Goal: Task Accomplishment & Management: Manage account settings

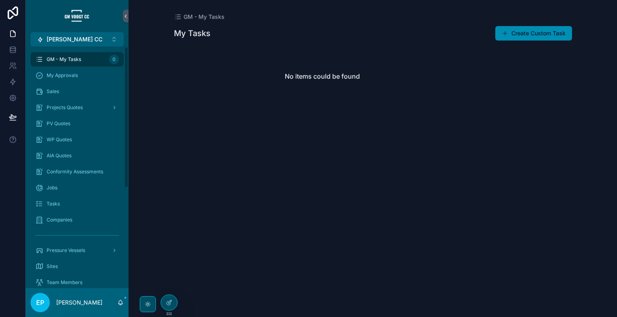
click at [94, 158] on div "AIA Quotes" at bounding box center [77, 155] width 84 height 13
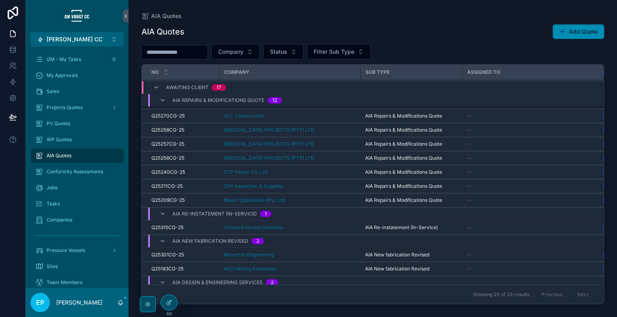
scroll to position [170, 0]
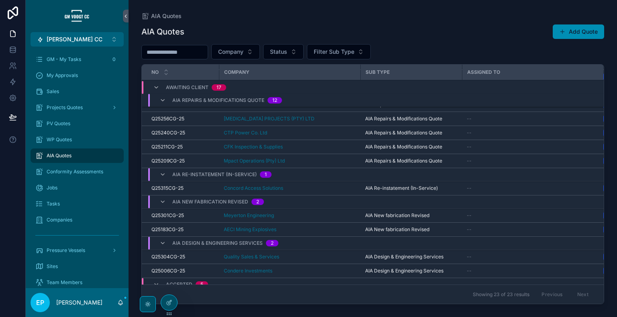
click at [579, 23] on div "AIA Quotes Add Quote Company Status Filter Sub Type No Company Sub Type Assigne…" at bounding box center [372, 163] width 463 height 288
click at [571, 33] on button "Add Quote" at bounding box center [578, 32] width 51 height 14
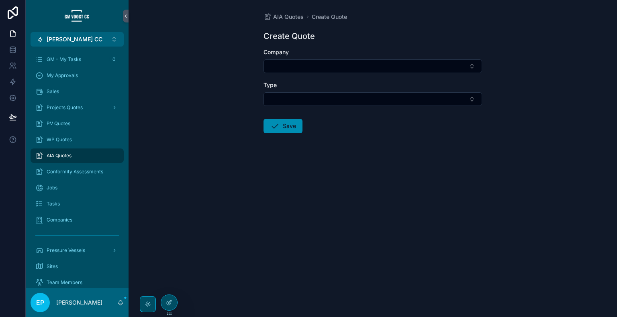
click at [407, 70] on button "Select Button" at bounding box center [373, 66] width 219 height 14
type input "****"
click at [389, 95] on div "[PERSON_NAME] Compressors" at bounding box center [373, 98] width 112 height 13
click at [388, 97] on button "Select Button" at bounding box center [373, 101] width 219 height 14
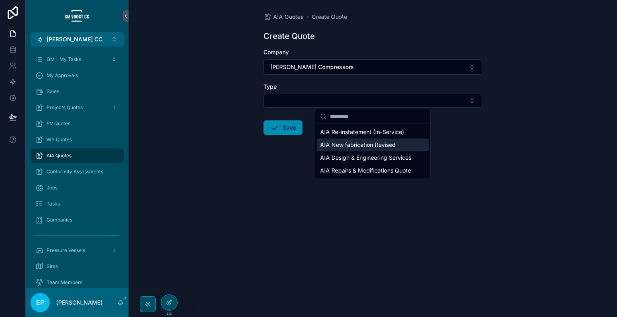
click at [386, 141] on span "AIA New fabrication Revised" at bounding box center [358, 145] width 76 height 8
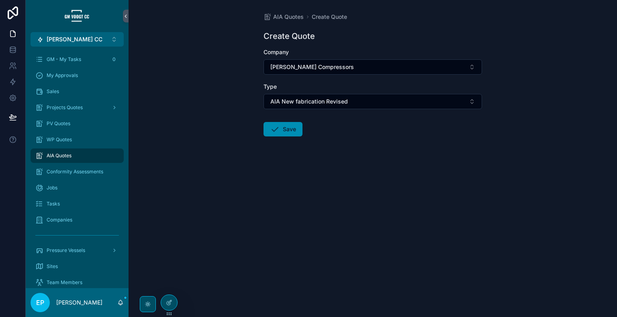
click at [294, 131] on button "Save" at bounding box center [283, 129] width 39 height 14
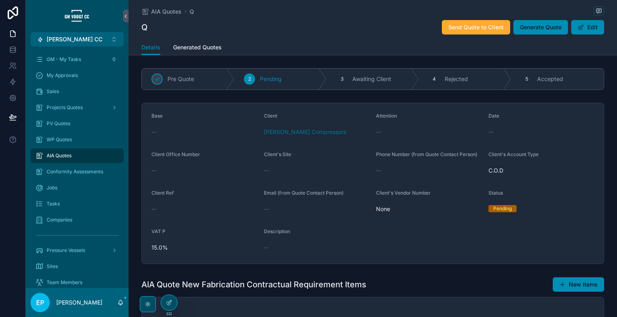
click at [582, 37] on div "AIA Quotes Q Q Send Quote to Client Generate Quote Edit" at bounding box center [372, 20] width 463 height 40
click at [590, 25] on button "Edit" at bounding box center [587, 27] width 33 height 14
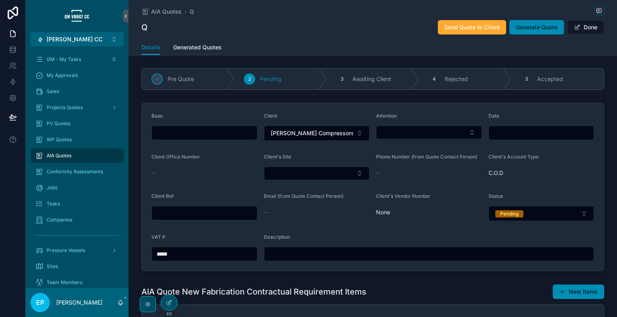
click at [455, 134] on button "Select Button" at bounding box center [429, 133] width 106 height 14
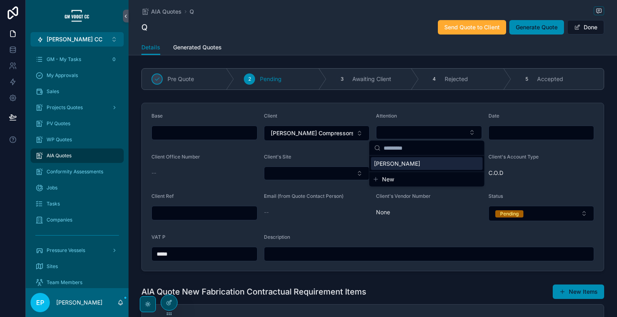
click at [416, 165] on div "[PERSON_NAME]" at bounding box center [427, 164] width 112 height 13
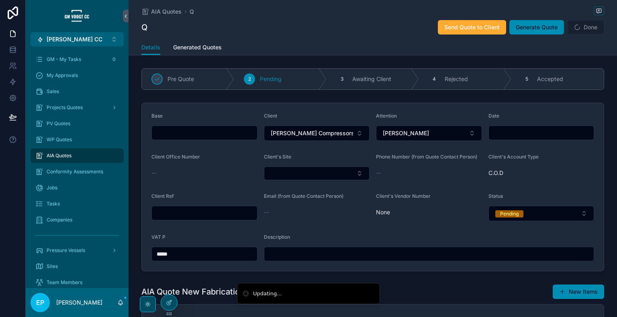
click at [227, 135] on input "scrollable content" at bounding box center [204, 132] width 105 height 11
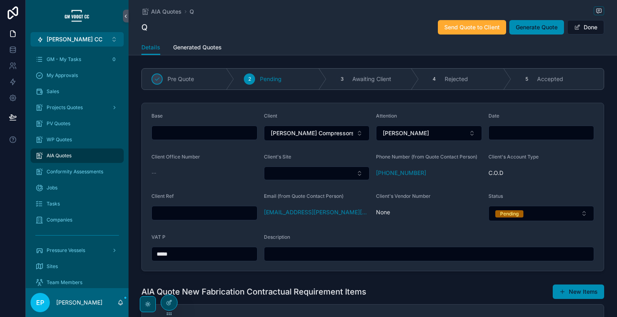
type input "*****"
click at [503, 133] on input "scrollable content" at bounding box center [541, 132] width 105 height 11
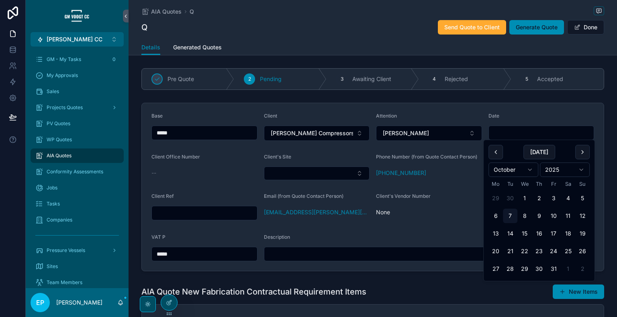
click at [540, 153] on button "[DATE]" at bounding box center [540, 152] width 32 height 14
type input "**********"
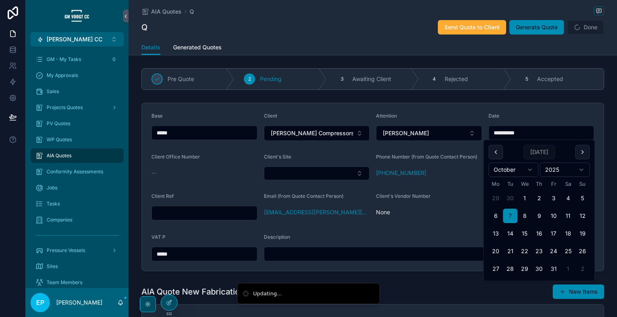
click at [440, 203] on div "Client's Vendor Number None" at bounding box center [429, 207] width 106 height 28
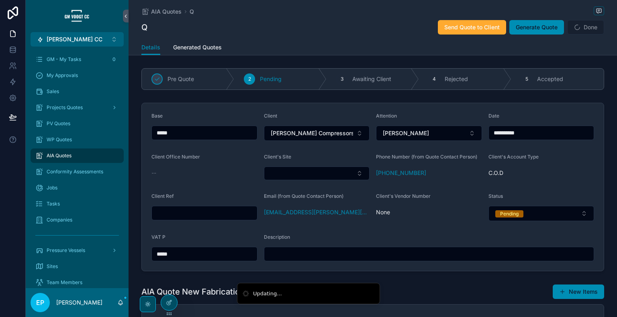
click at [326, 173] on button "Select Button" at bounding box center [317, 174] width 106 height 14
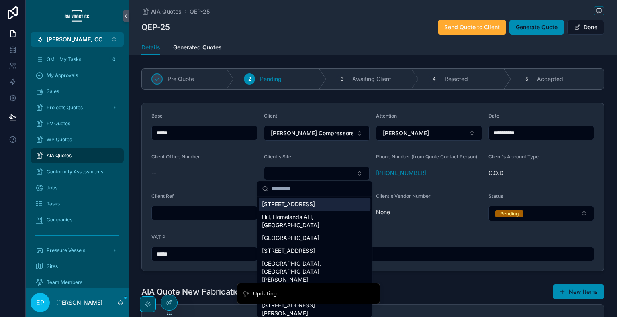
click at [315, 203] on span "[STREET_ADDRESS]" at bounding box center [288, 204] width 53 height 8
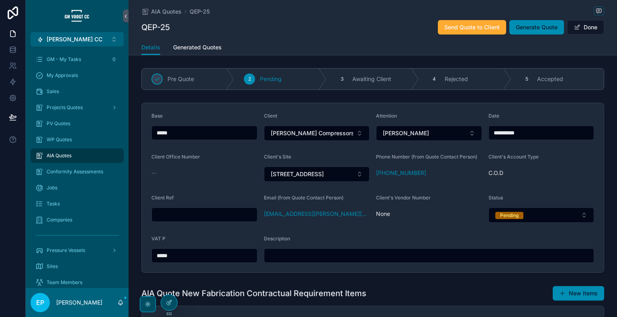
click at [228, 213] on input "scrollable content" at bounding box center [204, 214] width 105 height 11
type input "****"
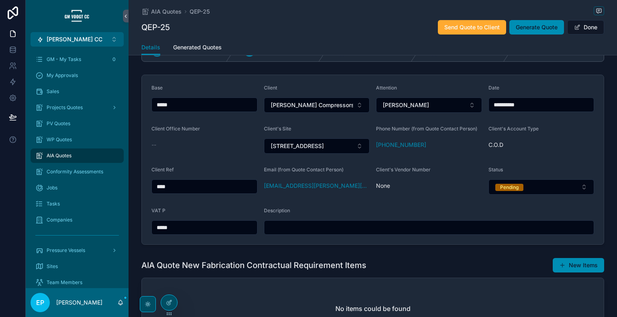
scroll to position [29, 0]
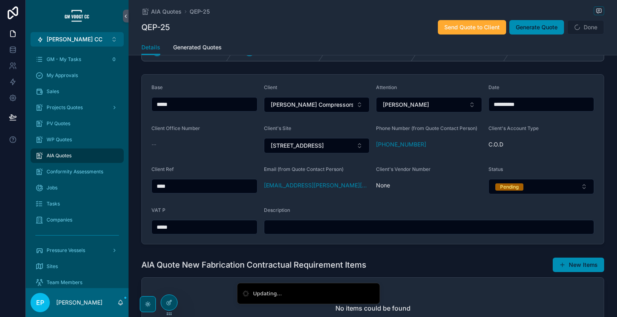
click at [366, 231] on input "scrollable content" at bounding box center [429, 227] width 330 height 11
type input "****"
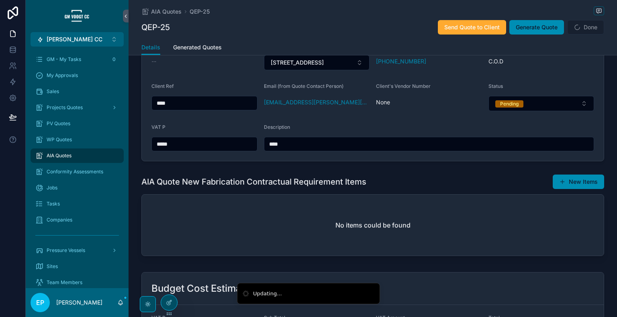
scroll to position [138, 0]
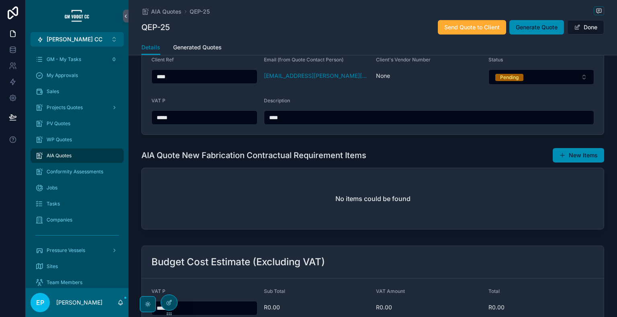
click at [581, 157] on button "New Items" at bounding box center [578, 155] width 51 height 14
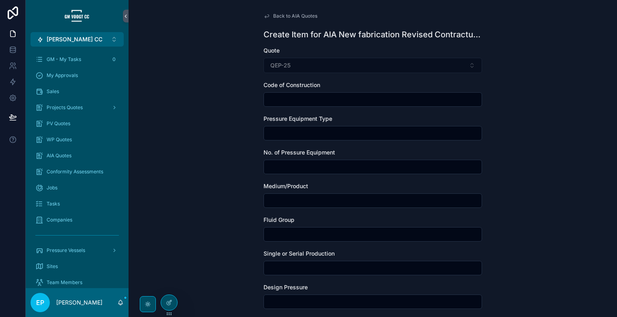
click at [339, 100] on input "scrollable content" at bounding box center [373, 99] width 218 height 11
click at [318, 131] on input "scrollable content" at bounding box center [373, 133] width 218 height 11
type input "****"
click at [327, 103] on input "scrollable content" at bounding box center [373, 99] width 218 height 11
type input "****"
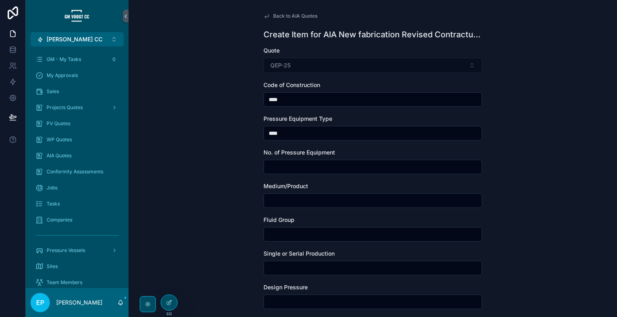
click at [290, 169] on input "scrollable content" at bounding box center [373, 167] width 218 height 11
type input "****"
click at [296, 202] on input "scrollable content" at bounding box center [373, 200] width 218 height 11
type input "****"
click at [303, 231] on input "scrollable content" at bounding box center [373, 234] width 218 height 11
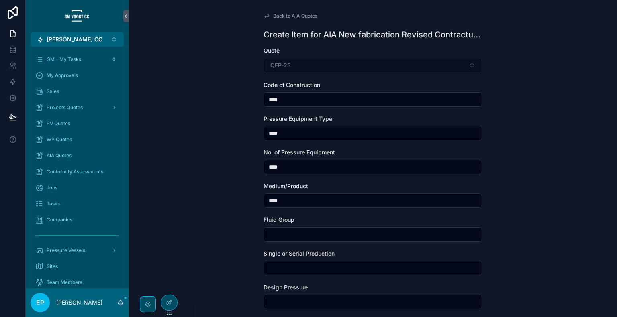
type input "****"
click at [298, 268] on input "scrollable content" at bounding box center [373, 268] width 218 height 11
type input "****"
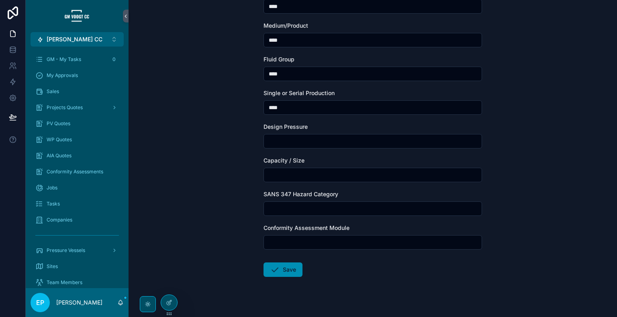
scroll to position [162, 0]
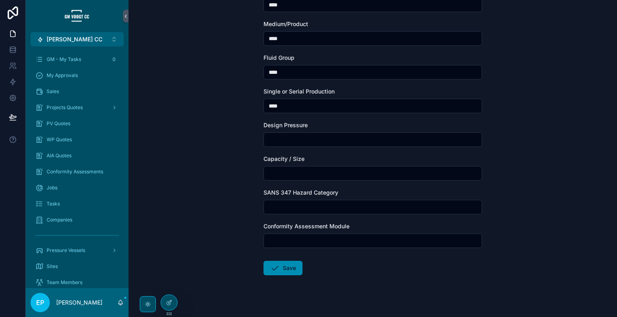
click at [314, 136] on input "scrollable content" at bounding box center [373, 139] width 218 height 11
type input "****"
click at [317, 170] on input "scrollable content" at bounding box center [373, 173] width 218 height 11
type input "****"
click at [315, 204] on input "scrollable content" at bounding box center [373, 207] width 218 height 11
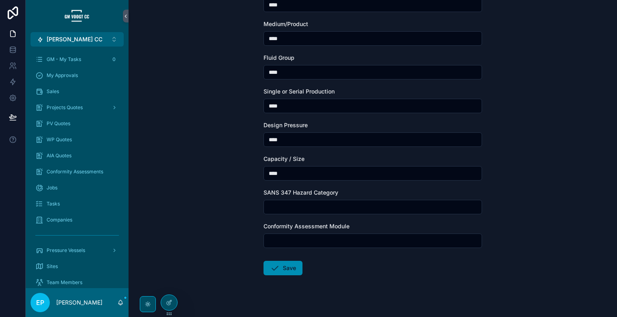
type input "****"
click at [305, 241] on input "scrollable content" at bounding box center [373, 240] width 218 height 11
type input "****"
click at [288, 265] on button "Save" at bounding box center [283, 268] width 39 height 14
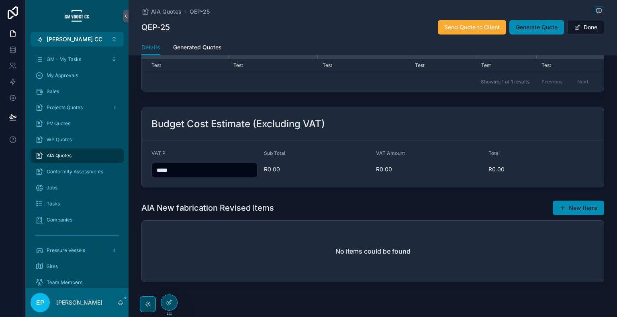
scroll to position [280, 0]
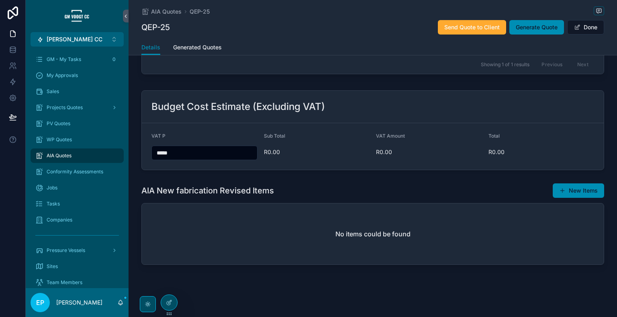
click at [569, 195] on button "New Items" at bounding box center [578, 191] width 51 height 14
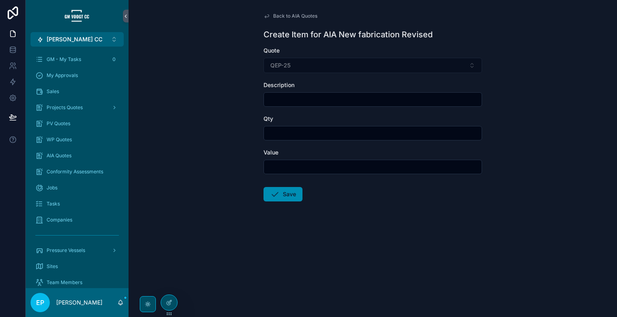
click at [386, 94] on input "scrollable content" at bounding box center [373, 99] width 218 height 11
type input "****"
drag, startPoint x: 332, startPoint y: 138, endPoint x: 321, endPoint y: 131, distance: 13.5
click at [321, 131] on input "scrollable content" at bounding box center [373, 133] width 218 height 11
drag, startPoint x: 321, startPoint y: 131, endPoint x: 313, endPoint y: 131, distance: 7.2
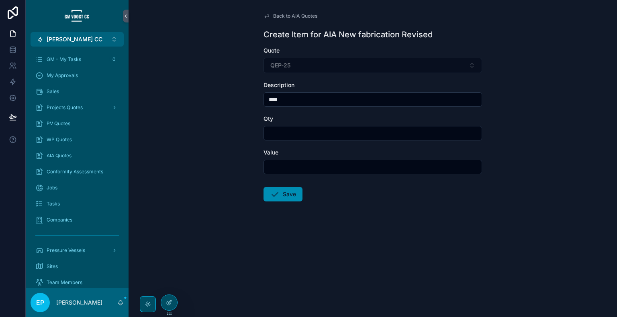
click at [313, 131] on input "scrollable content" at bounding box center [373, 133] width 218 height 11
type input "***"
click at [305, 169] on input "scrollable content" at bounding box center [373, 167] width 218 height 11
type input "*******"
click at [283, 186] on form "Quote QEP-25 Description **** Qty *** Value ******* Save" at bounding box center [373, 150] width 219 height 207
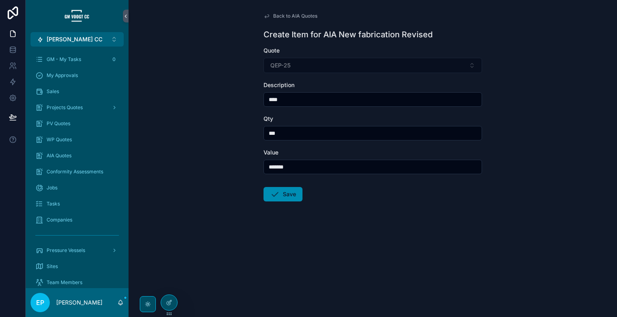
click at [283, 188] on button "Save" at bounding box center [283, 194] width 39 height 14
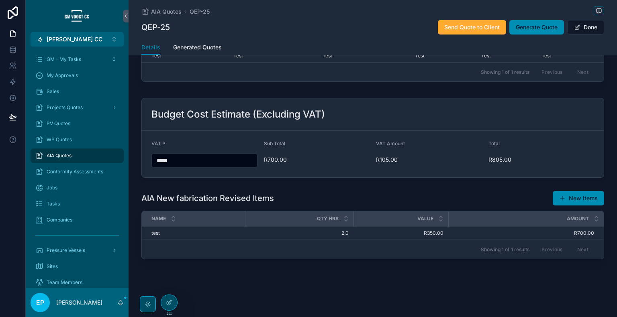
scroll to position [274, 0]
click at [575, 198] on button "New Items" at bounding box center [578, 198] width 51 height 14
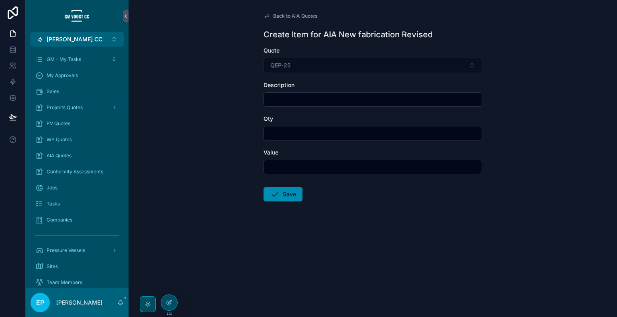
click at [379, 104] on input "scrollable content" at bounding box center [373, 99] width 218 height 11
type input "****"
drag, startPoint x: 324, startPoint y: 142, endPoint x: 326, endPoint y: 131, distance: 11.4
click at [326, 131] on form "Quote QEP-25 Description **** Qty Value Save" at bounding box center [373, 150] width 219 height 207
click at [326, 131] on input "scrollable content" at bounding box center [373, 133] width 218 height 11
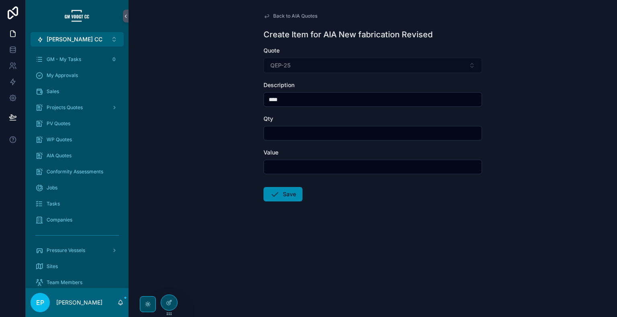
type input "****"
click at [339, 169] on input "scrollable content" at bounding box center [373, 167] width 218 height 11
type input "**********"
click at [297, 194] on button "Save" at bounding box center [283, 194] width 39 height 14
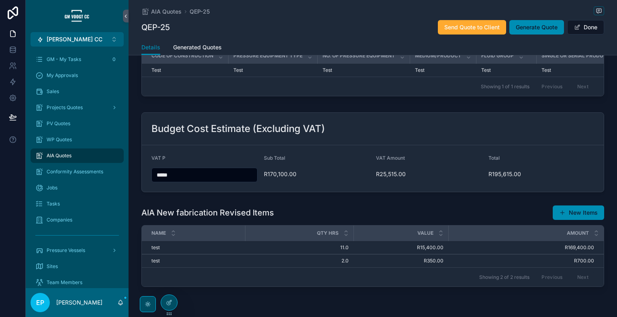
scroll to position [288, 0]
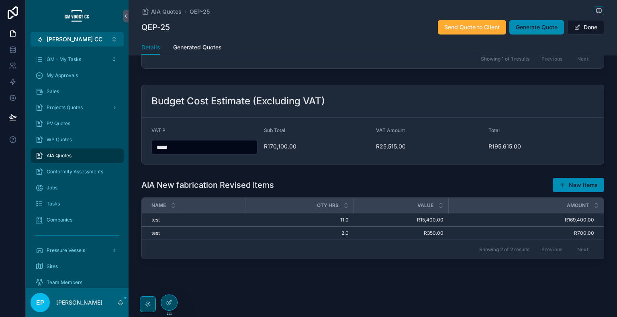
click at [595, 278] on div "**********" at bounding box center [373, 15] width 489 height 603
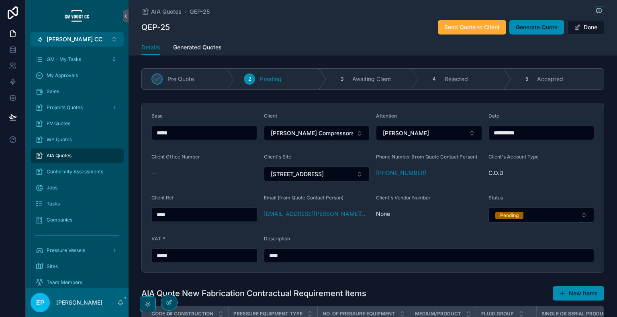
click at [194, 44] on span "Generated Quotes" at bounding box center [197, 47] width 49 height 8
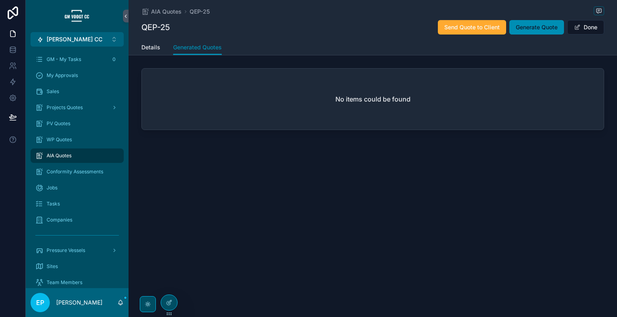
click at [598, 213] on div "AIA Quotes QEP-25 QEP-25 Send Quote to Client Generate Quote Done Generated Quo…" at bounding box center [373, 158] width 489 height 317
click at [541, 25] on span "Generate Quote" at bounding box center [537, 27] width 42 height 8
click at [598, 268] on div "AIA Quotes QEP-25 QEP-25 Send Quote to Client Generate Quote Done Generated Quo…" at bounding box center [373, 158] width 489 height 317
click at [539, 28] on span "Generate Quote" at bounding box center [537, 27] width 42 height 8
click at [596, 211] on div "AIA Quotes QEP-25 QEP-25 Send Quote to Client Generate Quote Done Generated Quo…" at bounding box center [373, 158] width 489 height 317
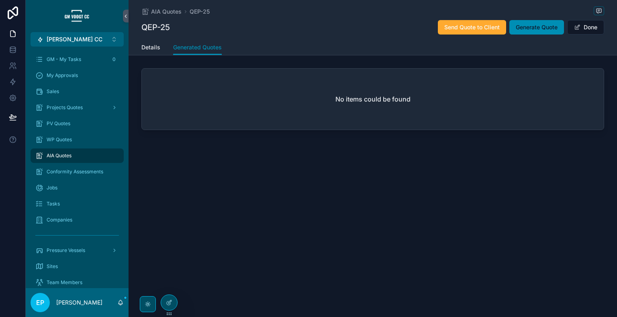
click at [159, 51] on span "Details" at bounding box center [150, 47] width 19 height 8
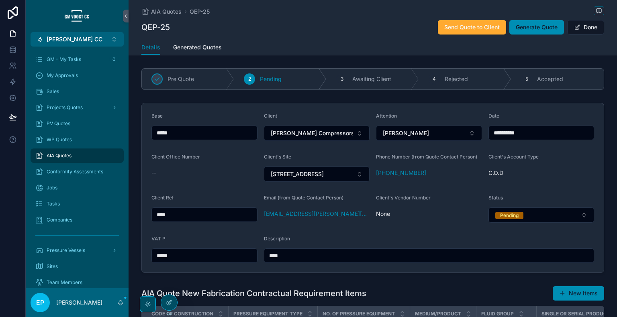
click at [189, 50] on span "Generated Quotes" at bounding box center [197, 47] width 49 height 8
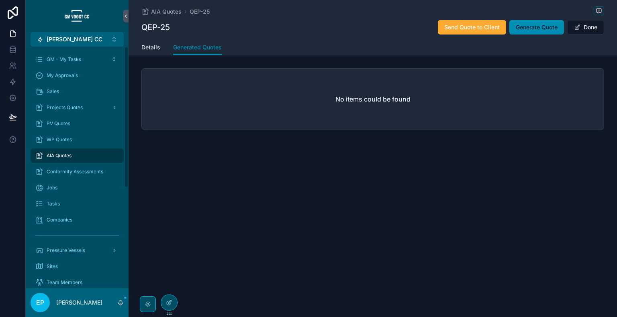
click at [89, 159] on div "AIA Quotes" at bounding box center [77, 155] width 84 height 13
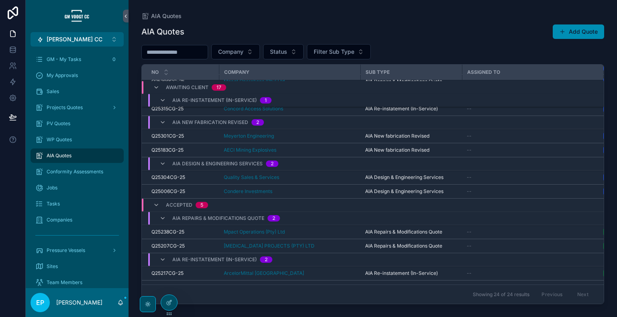
scroll to position [260, 0]
click at [169, 309] on div at bounding box center [169, 302] width 16 height 15
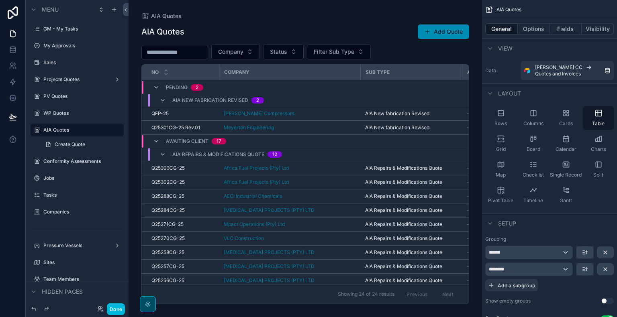
click at [418, 55] on div "scrollable content" at bounding box center [306, 154] width 354 height 308
click at [534, 30] on button "Options" at bounding box center [534, 28] width 32 height 11
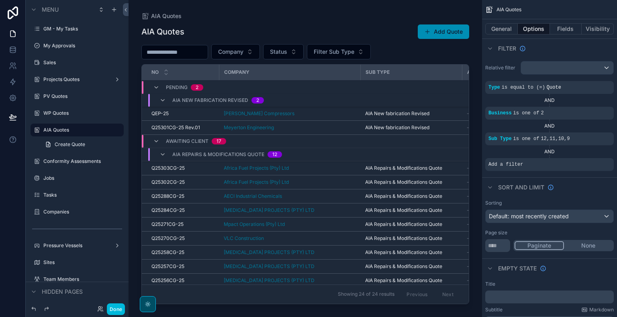
click at [0, 0] on icon "scrollable content" at bounding box center [0, 0] width 0 height 0
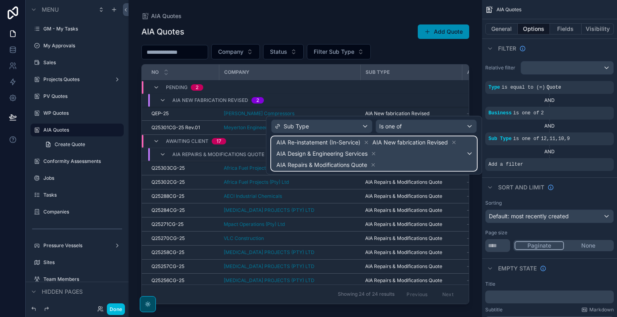
click at [472, 144] on div "AIA Re-instatement (In-Service) AIA New fabrication Revised AIA Design & Engine…" at bounding box center [374, 154] width 205 height 34
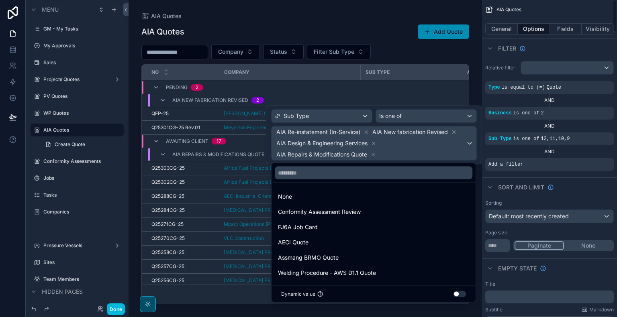
click at [518, 152] on div "AND" at bounding box center [549, 152] width 129 height 6
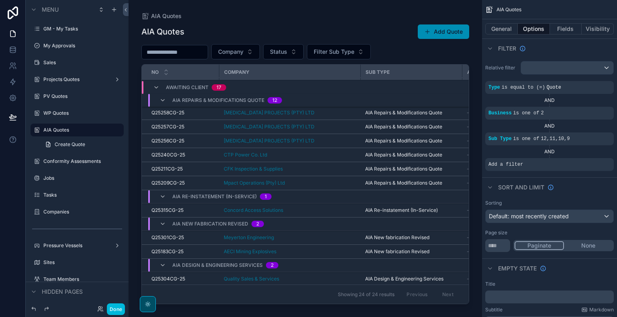
scroll to position [140, 0]
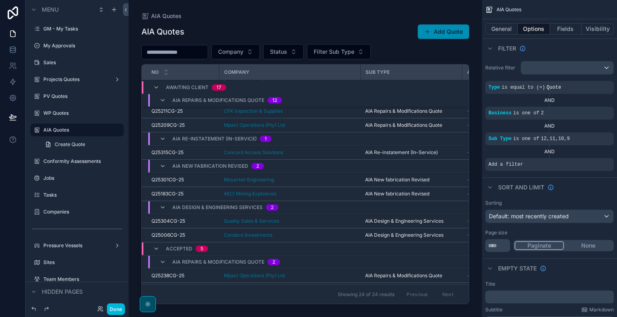
click at [277, 30] on div "AIA Quotes Add Quote" at bounding box center [305, 31] width 328 height 15
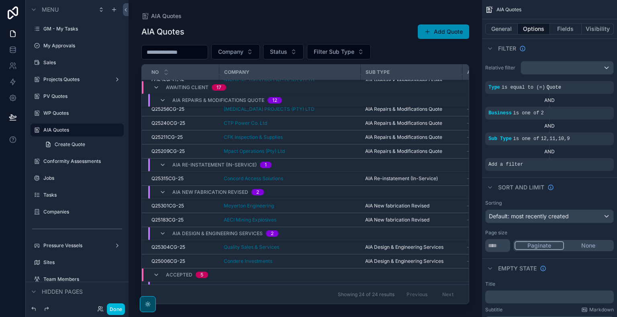
scroll to position [194, 0]
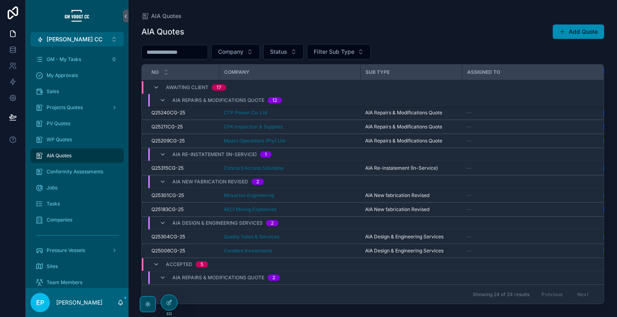
click at [165, 302] on div at bounding box center [169, 302] width 16 height 15
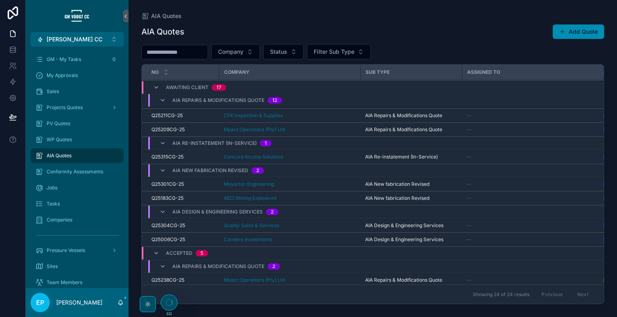
scroll to position [204, 0]
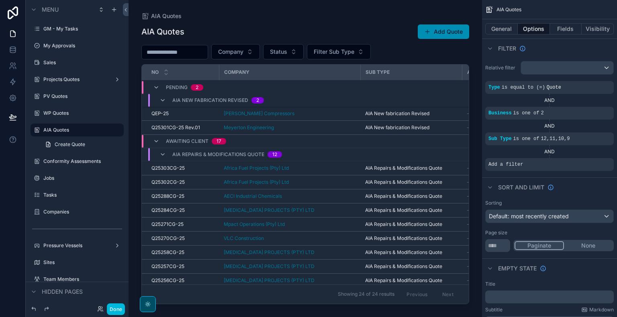
click at [409, 54] on div "scrollable content" at bounding box center [306, 154] width 354 height 308
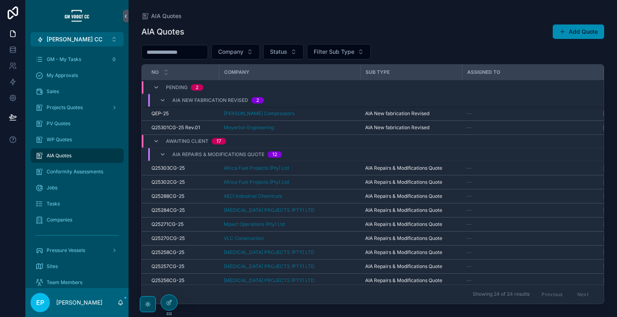
click at [164, 102] on icon "scrollable content" at bounding box center [163, 100] width 6 height 6
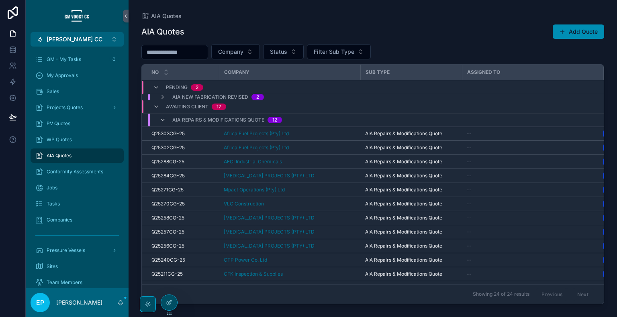
click at [162, 108] on div "Awaiting Client 17" at bounding box center [189, 106] width 73 height 13
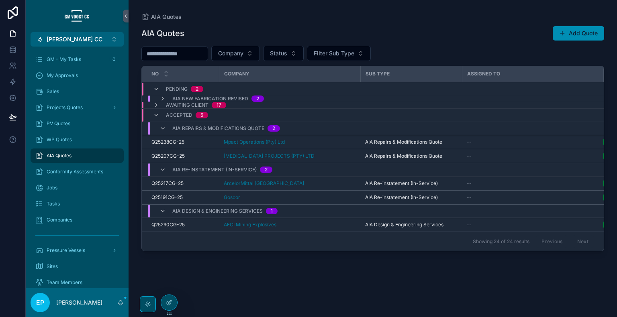
click at [159, 89] on icon "scrollable content" at bounding box center [156, 89] width 6 height 6
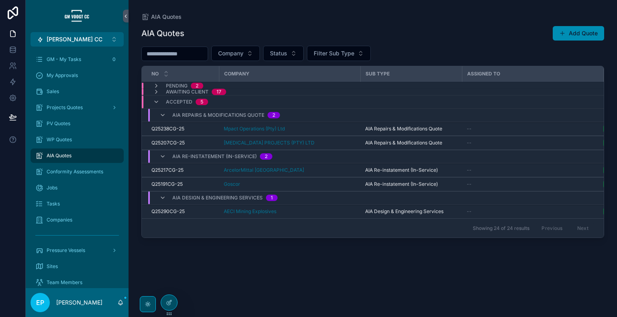
click at [159, 89] on icon "scrollable content" at bounding box center [156, 92] width 6 height 6
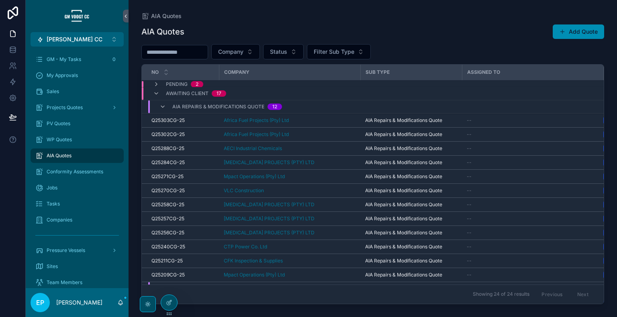
click at [160, 92] on div "Awaiting Client 17" at bounding box center [189, 93] width 73 height 13
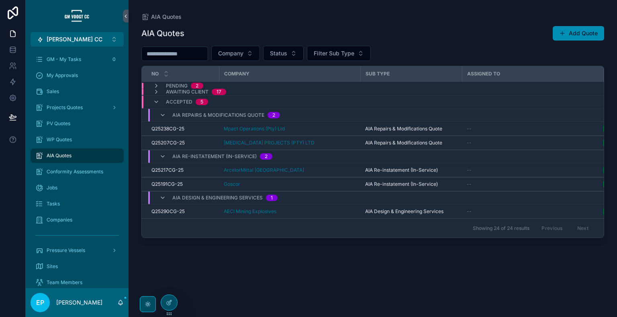
click at [166, 116] on div "AIA Repairs & Modifications Quote 2" at bounding box center [220, 115] width 121 height 13
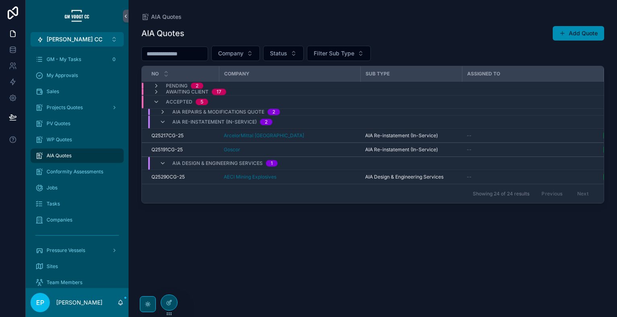
click at [166, 123] on div "AIA Re-instatement (In-Service) 2" at bounding box center [216, 122] width 113 height 13
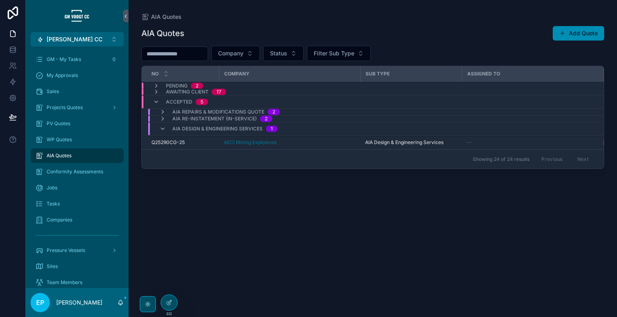
click at [164, 130] on icon "scrollable content" at bounding box center [163, 129] width 6 height 6
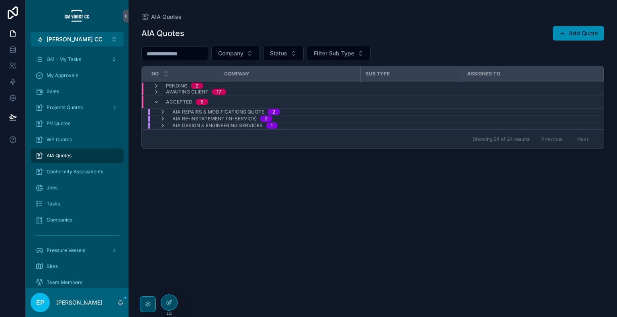
click at [156, 84] on icon "scrollable content" at bounding box center [156, 86] width 6 height 6
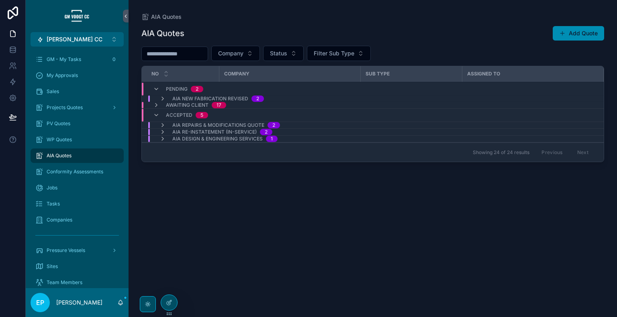
click at [162, 99] on icon "scrollable content" at bounding box center [163, 99] width 6 height 6
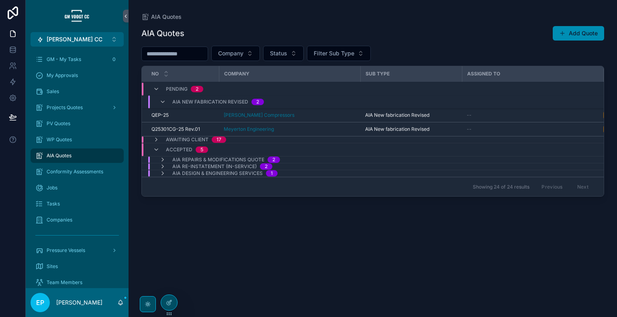
click at [350, 114] on div "[PERSON_NAME] Compressors" at bounding box center [290, 115] width 132 height 6
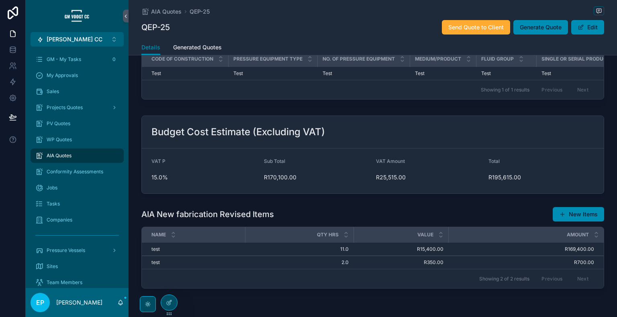
scroll to position [239, 0]
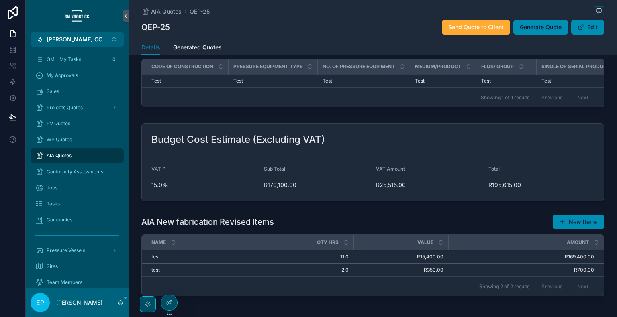
click at [193, 46] on span "Generated Quotes" at bounding box center [197, 47] width 49 height 8
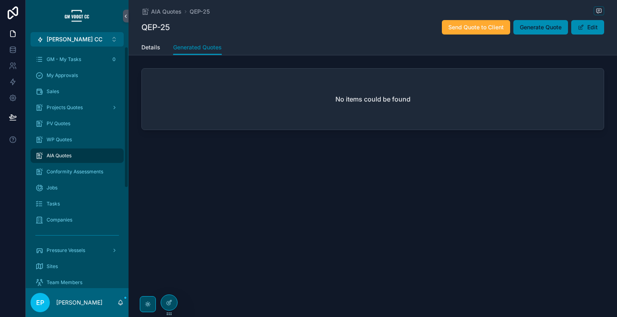
click at [155, 45] on span "Details" at bounding box center [150, 47] width 19 height 8
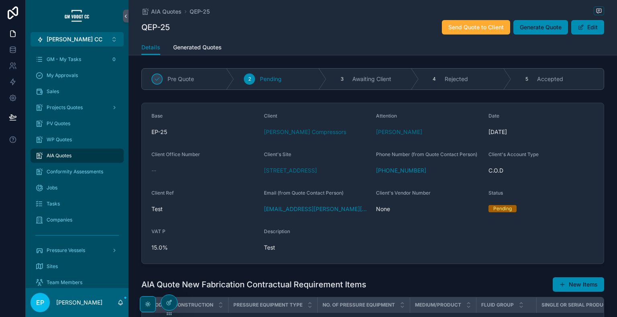
click at [579, 203] on div "Pending" at bounding box center [542, 209] width 106 height 12
click at [207, 47] on span "Generated Quotes" at bounding box center [197, 47] width 49 height 8
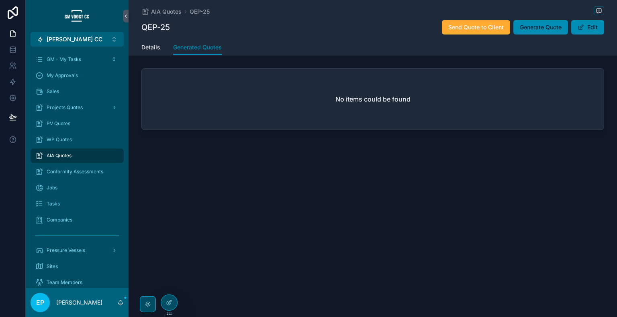
click at [529, 30] on span "Generate Quote" at bounding box center [541, 27] width 42 height 8
click at [13, 49] on icon at bounding box center [12, 48] width 5 height 2
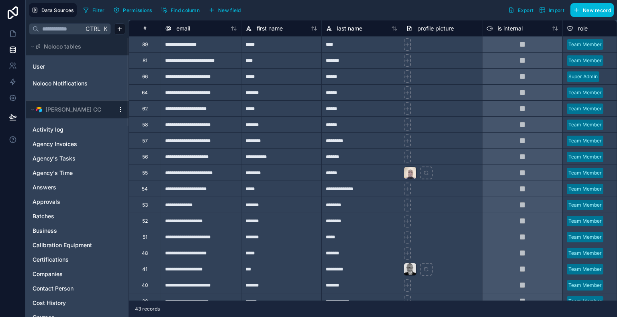
click at [492, 314] on div "43 records" at bounding box center [373, 309] width 489 height 16
drag, startPoint x: 123, startPoint y: 113, endPoint x: 119, endPoint y: 108, distance: 5.1
click at [119, 108] on div "[PERSON_NAME] CC" at bounding box center [77, 110] width 103 height 18
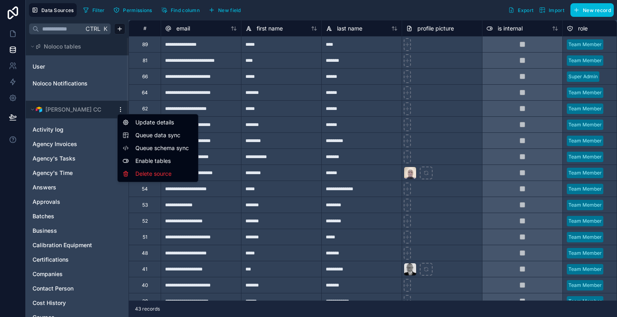
click at [119, 108] on html "**********" at bounding box center [308, 158] width 617 height 317
click at [146, 135] on span "Queue data sync" at bounding box center [164, 135] width 58 height 8
click at [121, 109] on html "**********" at bounding box center [308, 158] width 617 height 317
click at [142, 146] on span "Queue schema sync" at bounding box center [164, 148] width 58 height 8
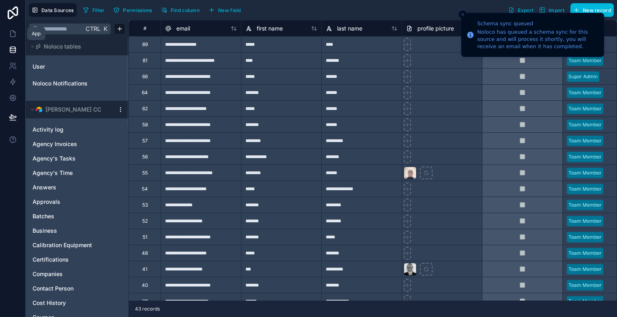
click at [14, 29] on link at bounding box center [12, 34] width 25 height 16
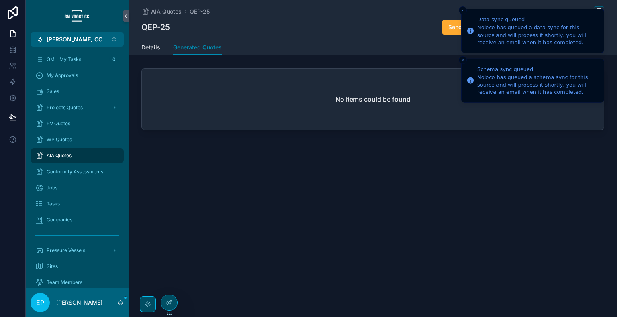
click at [461, 12] on icon "Close toast" at bounding box center [462, 10] width 5 height 5
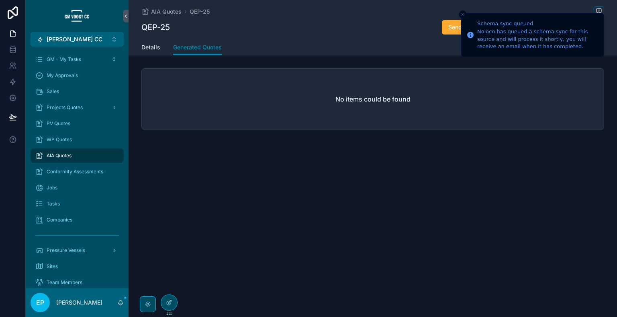
click at [461, 12] on icon "Close toast" at bounding box center [462, 14] width 5 height 5
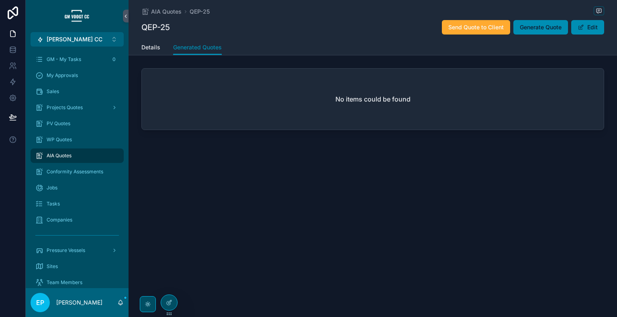
click at [540, 31] on button "Generate Quote" at bounding box center [540, 27] width 55 height 14
click at [594, 235] on div "AIA Quotes QEP-25 QEP-25 Send Quote to Client Generate Quote Edit Generated Quo…" at bounding box center [373, 158] width 489 height 317
click at [6, 215] on div at bounding box center [13, 158] width 26 height 317
click at [535, 169] on div "AIA Quotes QEP-25 QEP-25 Send Quote to Client Generate Quote Edit Generated Quo…" at bounding box center [373, 94] width 489 height 188
click at [41, 14] on link "scrollable content" at bounding box center [77, 16] width 93 height 13
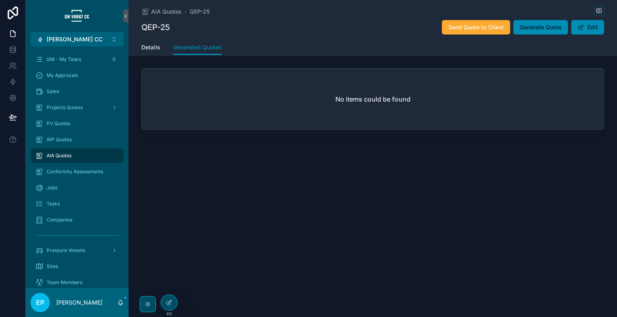
click at [595, 192] on div "AIA Quotes QEP-25 QEP-25 Send Quote to Client Generate Quote Edit Generated Quo…" at bounding box center [373, 158] width 489 height 317
click at [587, 237] on div "AIA Quotes QEP-25 QEP-25 Send Quote to Client Generate Quote Edit Generated Quo…" at bounding box center [373, 158] width 489 height 317
click at [577, 257] on div "AIA Quotes QEP-25 QEP-25 Send Quote to Client Generate Quote Edit Generated Quo…" at bounding box center [373, 158] width 489 height 317
click at [593, 176] on div "AIA Quotes QEP-25 QEP-25 Send Quote to Client Generate Quote Edit Generated Quo…" at bounding box center [373, 94] width 489 height 188
click at [599, 275] on div "AIA Quotes QEP-25 QEP-25 Send Quote to Client Generate Quote Edit Generated Quo…" at bounding box center [373, 158] width 489 height 317
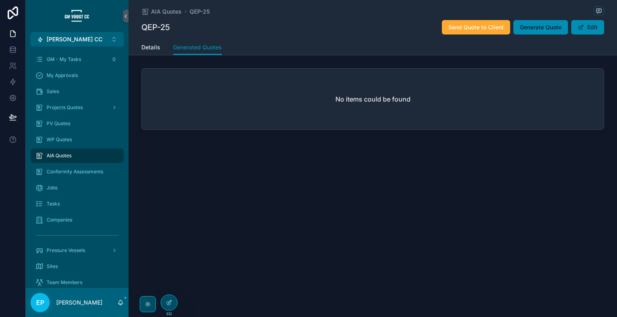
click at [588, 237] on div "AIA Quotes QEP-25 QEP-25 Send Quote to Client Generate Quote Edit Generated Quo…" at bounding box center [373, 158] width 489 height 317
click at [580, 221] on div "AIA Quotes QEP-25 QEP-25 Send Quote to Client Generate Quote Edit Generated Quo…" at bounding box center [373, 158] width 489 height 317
click at [14, 201] on div at bounding box center [13, 158] width 26 height 317
click at [15, 233] on div at bounding box center [13, 158] width 26 height 317
click at [575, 205] on div "AIA Quotes QEP-25 QEP-25 Send Quote to Client Generate Quote Edit Generated Quo…" at bounding box center [373, 158] width 489 height 317
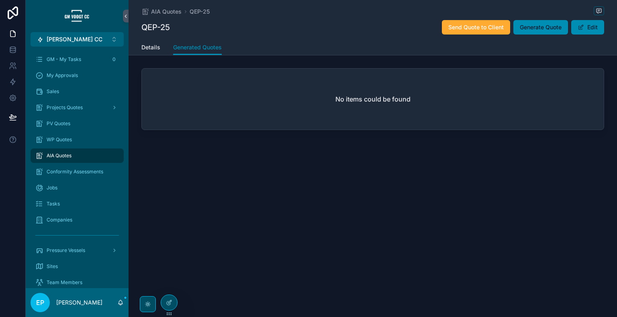
click at [283, 301] on div "AIA Quotes QEP-25 QEP-25 Send Quote to Client Generate Quote Edit Generated Quo…" at bounding box center [373, 158] width 489 height 317
click at [13, 217] on div at bounding box center [13, 158] width 26 height 317
click at [565, 219] on div "AIA Quotes QEP-25 QEP-25 Send Quote to Client Generate Quote Edit Generated Quo…" at bounding box center [373, 158] width 489 height 317
click at [158, 49] on span "Details" at bounding box center [150, 47] width 19 height 8
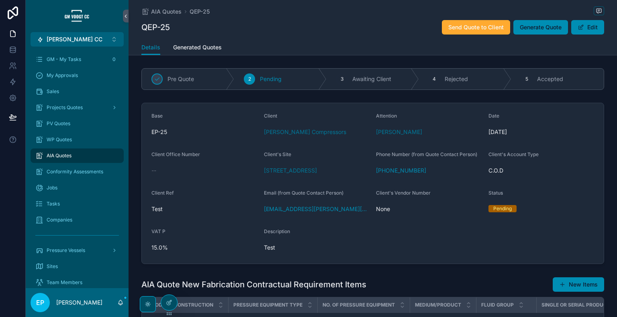
click at [199, 47] on span "Generated Quotes" at bounding box center [197, 47] width 49 height 8
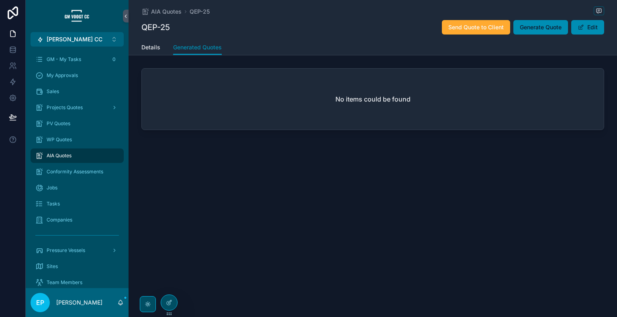
click at [592, 222] on div "AIA Quotes QEP-25 QEP-25 Send Quote to Client Generate Quote Edit Generated Quo…" at bounding box center [373, 158] width 489 height 317
click at [562, 208] on div "AIA Quotes QEP-25 QEP-25 Send Quote to Client Generate Quote Edit Generated Quo…" at bounding box center [373, 158] width 489 height 317
click at [284, 308] on div "AIA Quotes QEP-25 QEP-25 Send Quote to Client Generate Quote Edit Generated Quo…" at bounding box center [373, 158] width 489 height 317
